Goal: Task Accomplishment & Management: Manage account settings

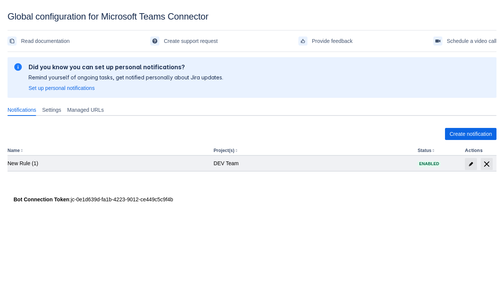
drag, startPoint x: 169, startPoint y: 173, endPoint x: 170, endPoint y: 167, distance: 5.7
click at [169, 172] on div "Create notification Name Project(s) Status Actions New Rule (1) DEV Team Enabled" at bounding box center [252, 157] width 489 height 71
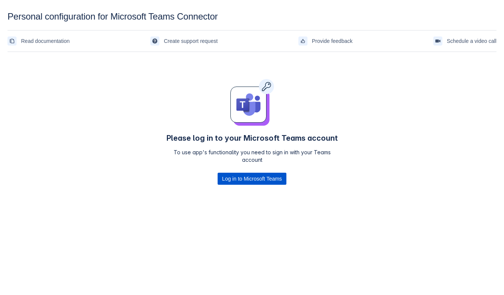
click at [265, 180] on span "Log in to Microsoft Teams" at bounding box center [252, 179] width 60 height 12
click at [365, 178] on div "Please log in to your Microsoft Teams account To use app's functionality you ne…" at bounding box center [252, 133] width 489 height 157
click at [64, 104] on div "Please log in to your Microsoft Teams account To use app's functionality you ne…" at bounding box center [252, 133] width 489 height 157
click at [244, 178] on span "Log in to Microsoft Teams" at bounding box center [252, 179] width 60 height 12
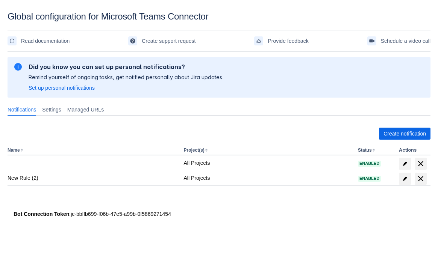
scroll to position [11, 0]
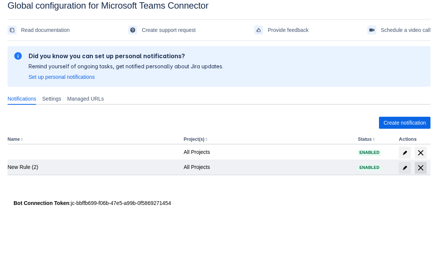
click at [422, 166] on span "delete" at bounding box center [420, 168] width 9 height 9
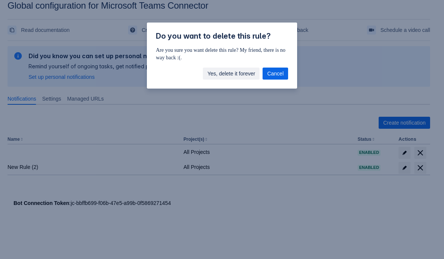
click at [237, 69] on span "Yes, delete it forever" at bounding box center [232, 74] width 48 height 12
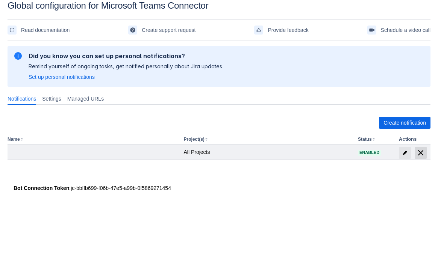
click at [424, 150] on span "delete" at bounding box center [420, 152] width 9 height 9
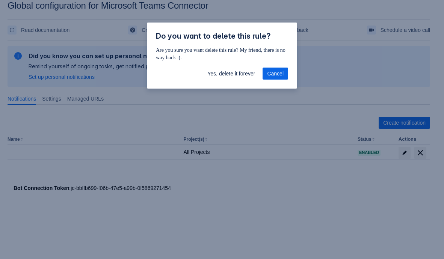
click at [229, 65] on div "Yes, delete it forever Cancel" at bounding box center [222, 75] width 150 height 27
click at [229, 70] on span "Yes, delete it forever" at bounding box center [232, 74] width 48 height 12
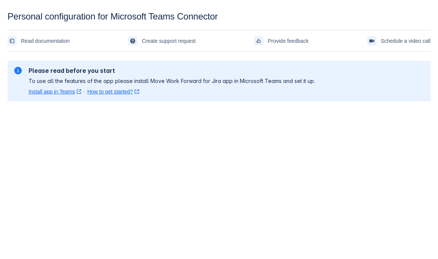
click at [191, 106] on div "Please read before you start To use all the features of the app please install …" at bounding box center [219, 81] width 423 height 53
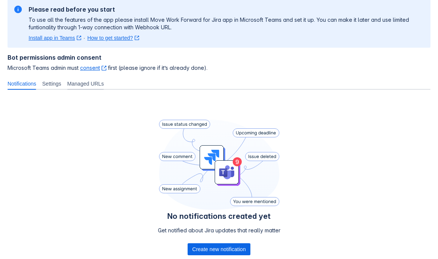
scroll to position [109, 0]
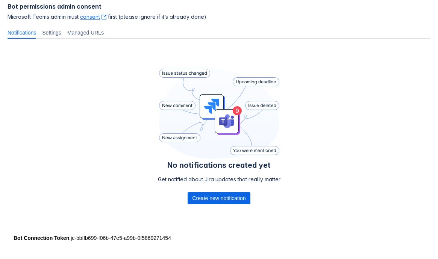
click at [71, 239] on div "Bot Connection Token : jc-bbffb699-f06b-47e5-a99b-0f5869271454" at bounding box center [219, 239] width 411 height 8
drag, startPoint x: 70, startPoint y: 238, endPoint x: 201, endPoint y: 240, distance: 131.2
click at [201, 240] on div "Bot Connection Token : jc-bbffb699-f06b-47e5-a99b-0f5869271454" at bounding box center [219, 239] width 411 height 8
copy div "jc-bbffb699-f06b-47e5-a99b-0f5869271454"
click at [183, 238] on div "Bot Connection Token : jc-bbffb699-f06b-47e5-a99b-0f5869271454" at bounding box center [219, 239] width 411 height 8
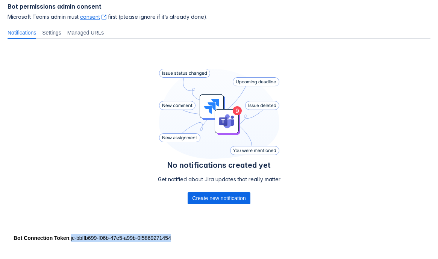
drag, startPoint x: 173, startPoint y: 241, endPoint x: 70, endPoint y: 239, distance: 103.0
click at [70, 239] on div "Bot Connection Token : jc-bbffb699-f06b-47e5-a99b-0f5869271454" at bounding box center [219, 239] width 411 height 8
copy div "jc-bbffb699-f06b-47e5-a99b-0f5869271454"
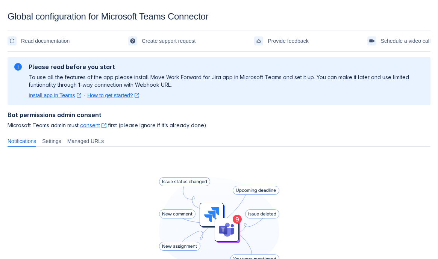
scroll to position [0, 0]
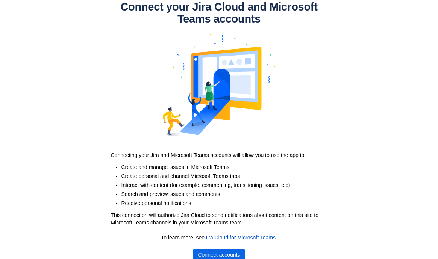
scroll to position [13, 0]
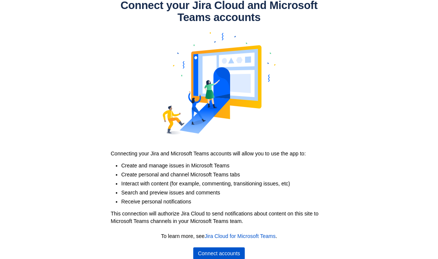
click at [201, 250] on span "Connect accounts" at bounding box center [219, 254] width 42 height 12
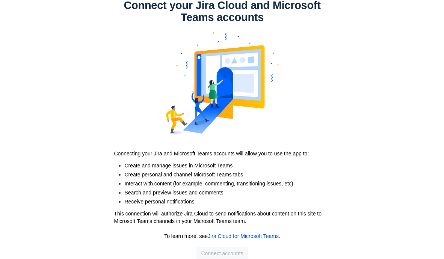
scroll to position [0, 0]
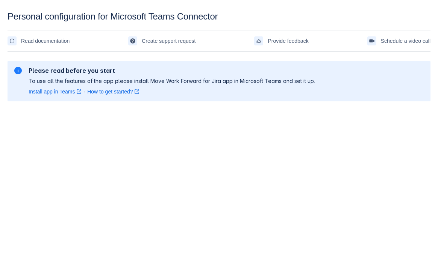
click at [190, 130] on body "Personal configuration for Microsoft Teams Connector Read documentation Create …" at bounding box center [219, 140] width 438 height 259
